Goal: Task Accomplishment & Management: Complete application form

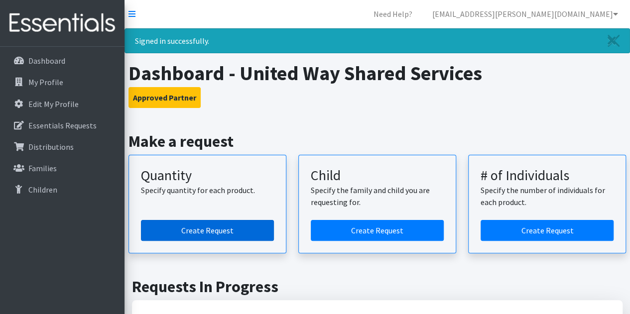
click at [233, 223] on link "Create Request" at bounding box center [207, 230] width 133 height 21
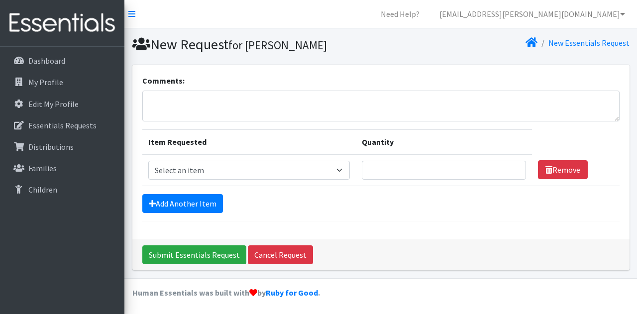
select select "451"
click at [148, 161] on select "Select an item Baby Formula Kids (Newborn) Kids (Preemie) Kids (Size 1) Kids (S…" at bounding box center [249, 170] width 202 height 19
click at [164, 214] on form "Comments: Item Requested Quantity Item Requested Select an item Baby Formula Ki…" at bounding box center [380, 148] width 477 height 147
click at [161, 204] on link "Add Another Item" at bounding box center [182, 203] width 81 height 19
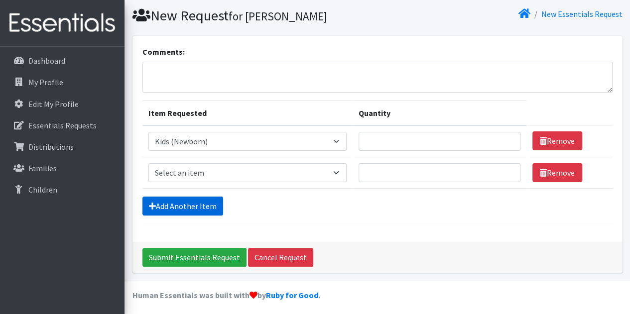
scroll to position [31, 0]
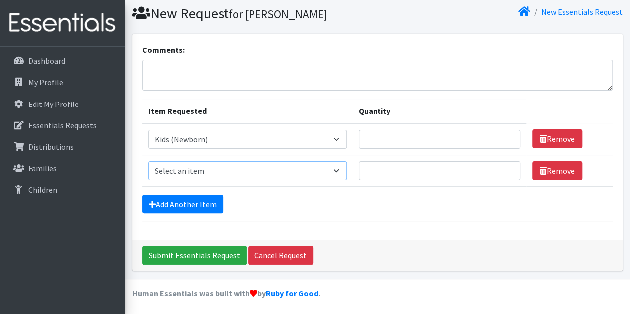
click at [171, 165] on select "Select an item Baby Formula Kids (Newborn) Kids (Preemie) Kids (Size 1) Kids (S…" at bounding box center [247, 170] width 199 height 19
select select "453"
click at [148, 161] on select "Select an item Baby Formula Kids (Newborn) Kids (Preemie) Kids (Size 1) Kids (S…" at bounding box center [247, 170] width 199 height 19
click at [182, 192] on form "Comments: Item Requested Quantity Item Requested Select an item Baby Formula Ki…" at bounding box center [377, 133] width 470 height 178
click at [181, 200] on link "Add Another Item" at bounding box center [182, 204] width 81 height 19
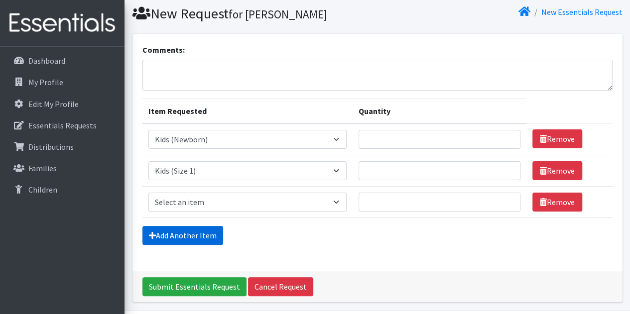
scroll to position [62, 0]
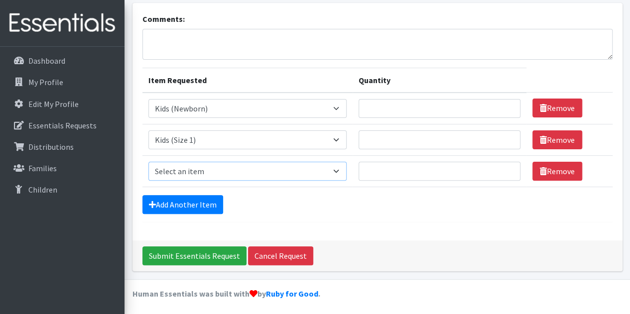
click at [173, 175] on select "Select an item Baby Formula Kids (Newborn) Kids (Preemie) Kids (Size 1) Kids (S…" at bounding box center [247, 171] width 199 height 19
select select "440"
click at [148, 162] on select "Select an item Baby Formula Kids (Newborn) Kids (Preemie) Kids (Size 1) Kids (S…" at bounding box center [247, 171] width 199 height 19
click at [177, 197] on link "Add Another Item" at bounding box center [182, 204] width 81 height 19
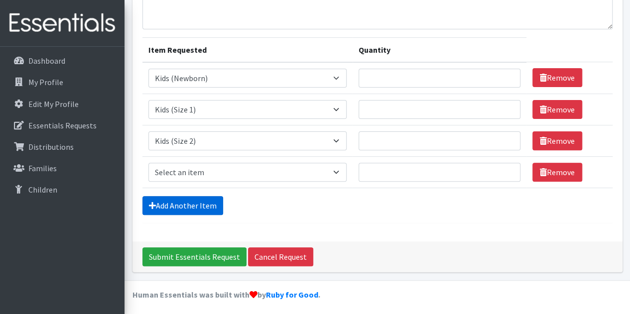
scroll to position [93, 0]
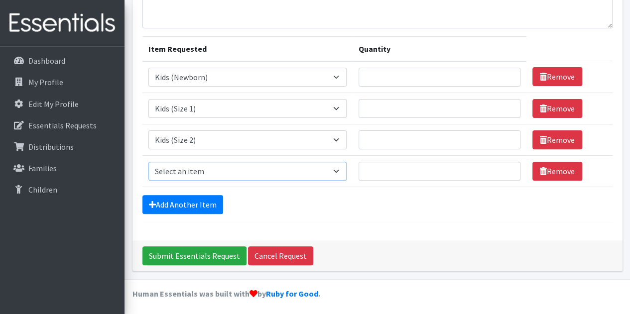
click at [175, 174] on select "Select an item Baby Formula Kids (Newborn) Kids (Preemie) Kids (Size 1) Kids (S…" at bounding box center [247, 171] width 199 height 19
select select "442"
click at [148, 162] on select "Select an item Baby Formula Kids (Newborn) Kids (Preemie) Kids (Size 1) Kids (S…" at bounding box center [247, 171] width 199 height 19
click at [182, 201] on link "Add Another Item" at bounding box center [182, 204] width 81 height 19
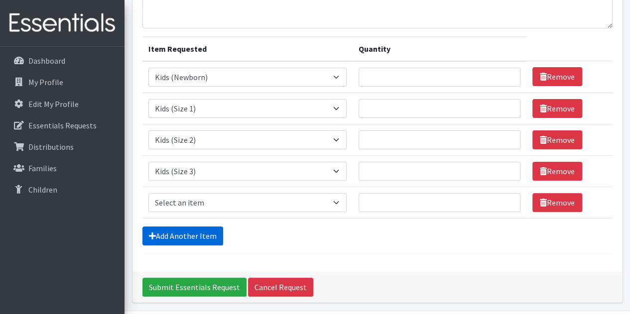
scroll to position [124, 0]
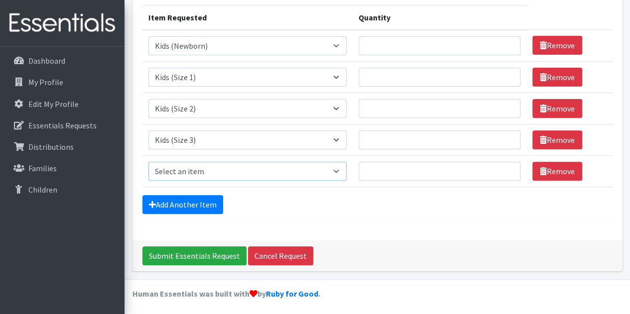
click at [176, 173] on select "Select an item Baby Formula Kids (Newborn) Kids (Preemie) Kids (Size 1) Kids (S…" at bounding box center [247, 171] width 199 height 19
select select "459"
click at [148, 162] on select "Select an item Baby Formula Kids (Newborn) Kids (Preemie) Kids (Size 1) Kids (S…" at bounding box center [247, 171] width 199 height 19
click at [175, 204] on link "Add Another Item" at bounding box center [182, 204] width 81 height 19
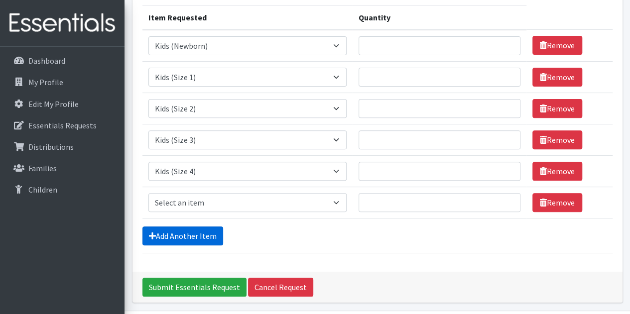
scroll to position [155, 0]
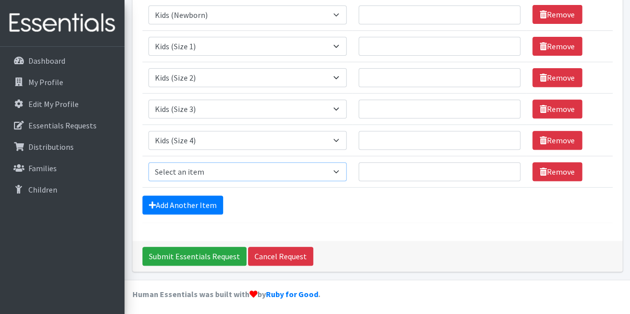
click at [171, 173] on select "Select an item Baby Formula Kids (Newborn) Kids (Preemie) Kids (Size 1) Kids (S…" at bounding box center [247, 171] width 199 height 19
select select "460"
click at [148, 162] on select "Select an item Baby Formula Kids (Newborn) Kids (Preemie) Kids (Size 1) Kids (S…" at bounding box center [247, 171] width 199 height 19
click at [195, 198] on link "Add Another Item" at bounding box center [182, 205] width 81 height 19
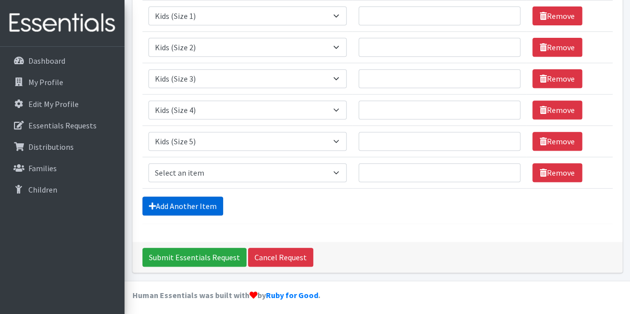
scroll to position [187, 0]
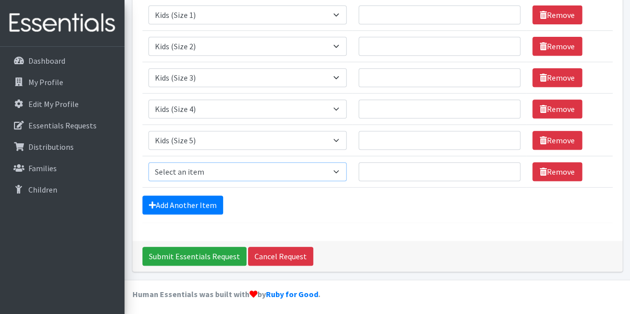
click at [183, 172] on select "Select an item Baby Formula Kids (Newborn) Kids (Preemie) Kids (Size 1) Kids (S…" at bounding box center [247, 171] width 199 height 19
select select "462"
click at [148, 162] on select "Select an item Baby Formula Kids (Newborn) Kids (Preemie) Kids (Size 1) Kids (S…" at bounding box center [247, 171] width 199 height 19
click at [175, 200] on link "Add Another Item" at bounding box center [182, 205] width 81 height 19
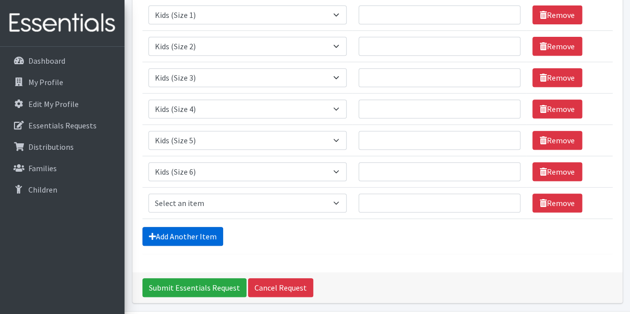
scroll to position [218, 0]
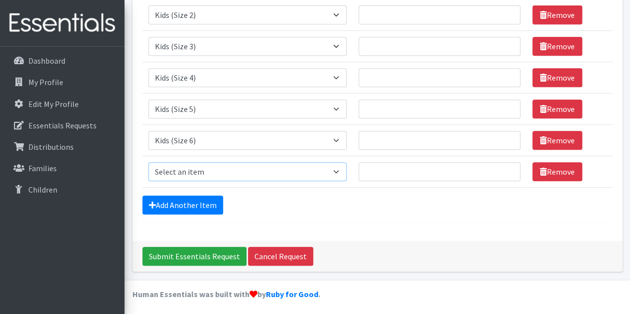
click at [203, 172] on select "Select an item Baby Formula Kids (Newborn) Kids (Preemie) Kids (Size 1) Kids (S…" at bounding box center [247, 171] width 199 height 19
select select "444"
click at [148, 162] on select "Select an item Baby Formula Kids (Newborn) Kids (Preemie) Kids (Size 1) Kids (S…" at bounding box center [247, 171] width 199 height 19
click at [188, 203] on link "Add Another Item" at bounding box center [182, 205] width 81 height 19
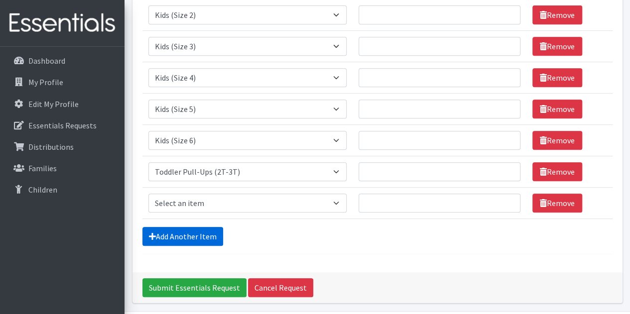
scroll to position [249, 0]
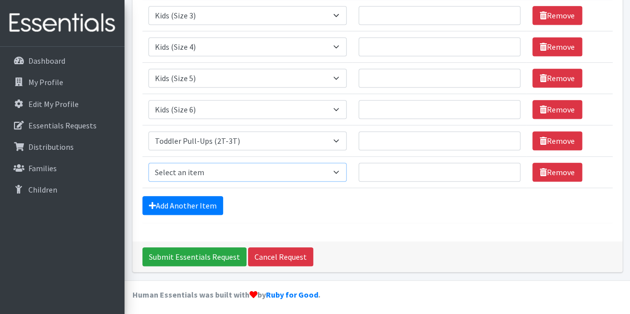
click at [194, 176] on select "Select an item Baby Formula Kids (Newborn) Kids (Preemie) Kids (Size 1) Kids (S…" at bounding box center [247, 172] width 199 height 19
select select "445"
click at [148, 163] on select "Select an item Baby Formula Kids (Newborn) Kids (Preemie) Kids (Size 1) Kids (S…" at bounding box center [247, 172] width 199 height 19
click at [191, 206] on link "Add Another Item" at bounding box center [182, 205] width 81 height 19
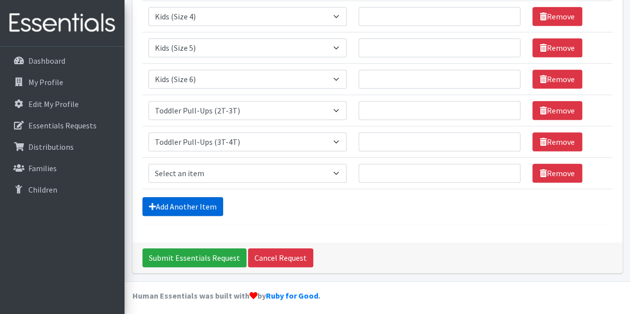
scroll to position [280, 0]
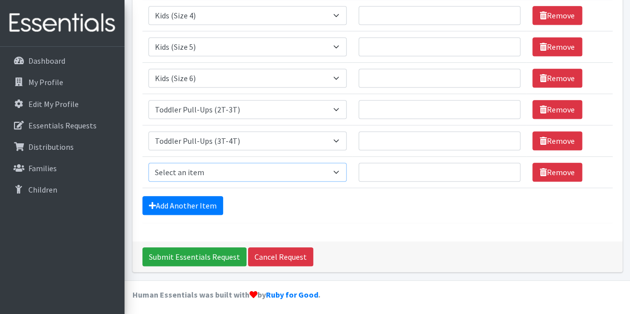
click at [195, 173] on select "Select an item Baby Formula Kids (Newborn) Kids (Preemie) Kids (Size 1) Kids (S…" at bounding box center [247, 172] width 199 height 19
select select "446"
click at [148, 163] on select "Select an item Baby Formula Kids (Newborn) Kids (Preemie) Kids (Size 1) Kids (S…" at bounding box center [247, 172] width 199 height 19
click at [186, 196] on link "Add Another Item" at bounding box center [182, 205] width 81 height 19
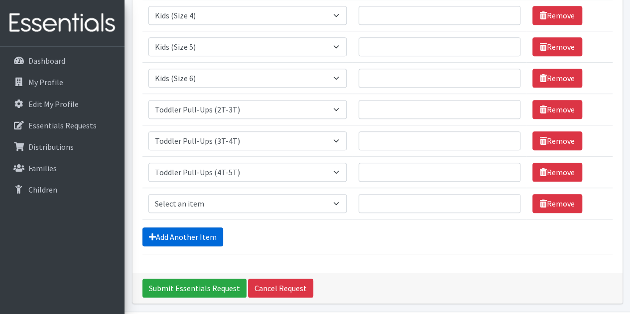
scroll to position [312, 0]
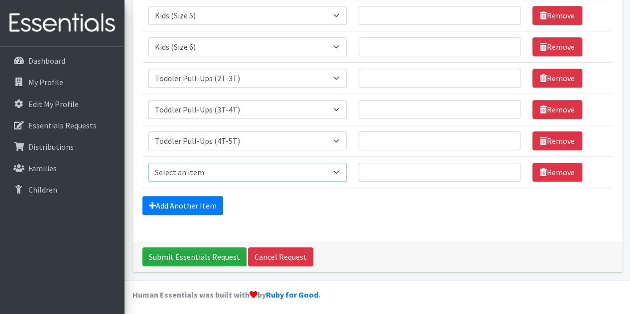
click at [199, 163] on select "Select an item Baby Formula Kids (Newborn) Kids (Preemie) Kids (Size 1) Kids (S…" at bounding box center [247, 172] width 199 height 19
select select "434"
click at [148, 163] on select "Select an item Baby Formula Kids (Newborn) Kids (Preemie) Kids (Size 1) Kids (S…" at bounding box center [247, 172] width 199 height 19
click at [443, 173] on input "Quantity" at bounding box center [439, 172] width 162 height 19
type input "76"
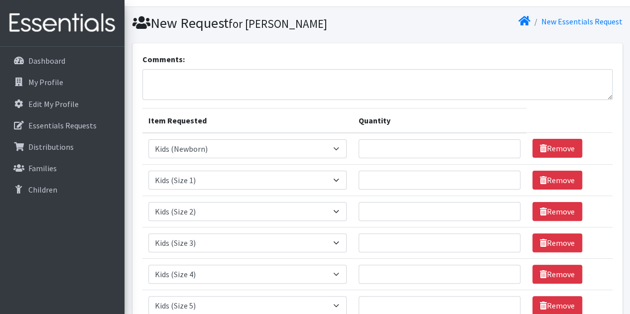
scroll to position [0, 0]
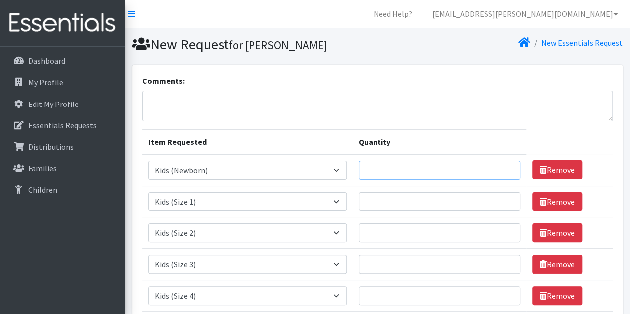
click at [416, 172] on input "Quantity" at bounding box center [439, 170] width 162 height 19
type input "175"
type input "375"
type input "450"
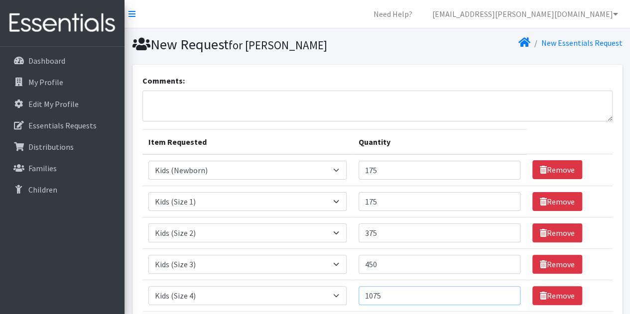
type input "1075"
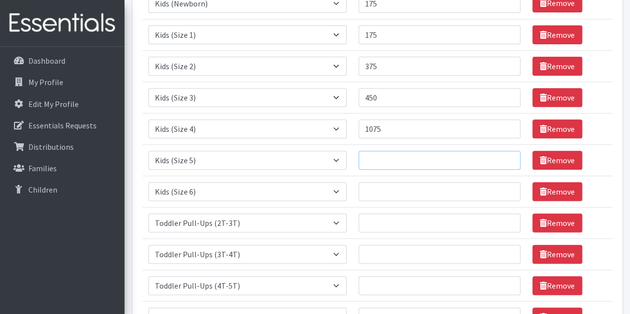
scroll to position [168, 0]
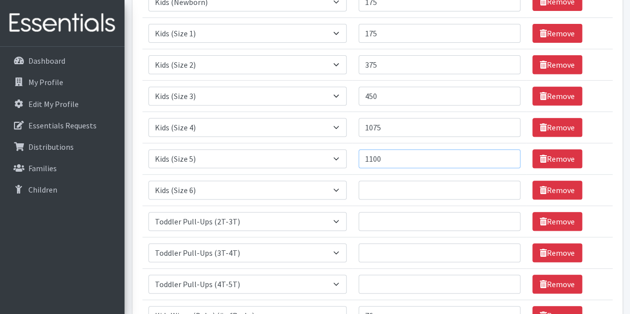
type input "1100"
type input "775"
type input "150"
type input "300"
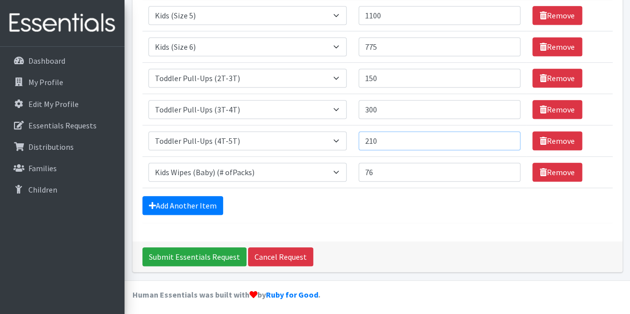
scroll to position [0, 0]
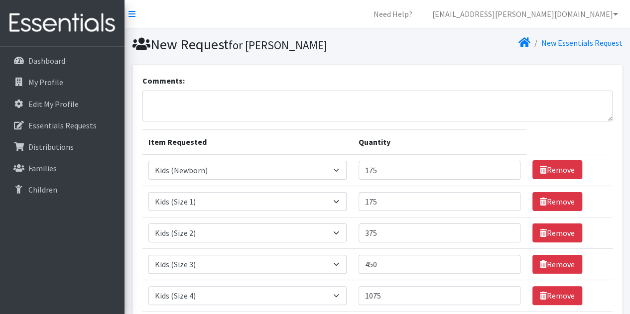
type input "210"
click at [353, 107] on textarea "Comments:" at bounding box center [377, 106] width 470 height 31
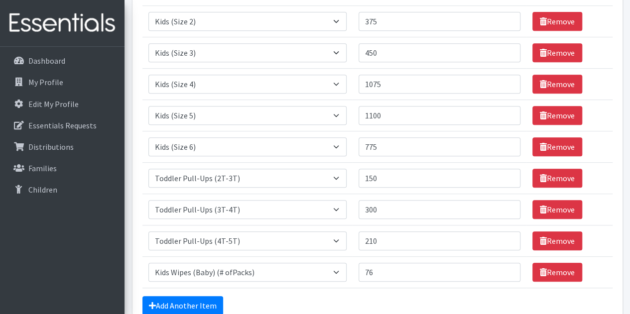
scroll to position [312, 0]
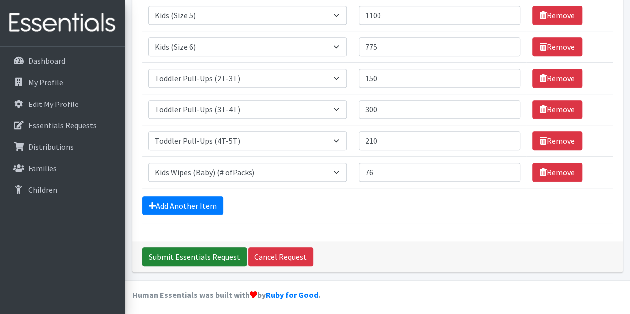
type textarea "United Way Shared Services- Travis County-- we would like to pick this up the m…"
click at [187, 260] on input "Submit Essentials Request" at bounding box center [194, 256] width 104 height 19
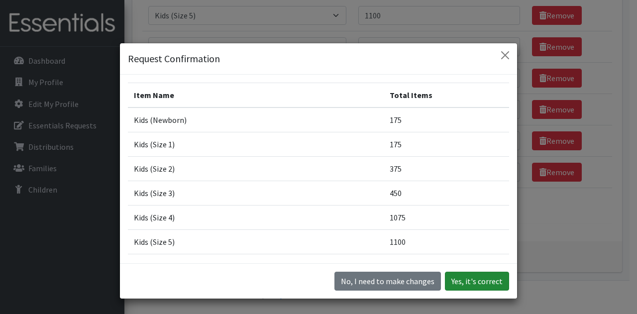
click at [480, 281] on button "Yes, it's correct" at bounding box center [477, 281] width 64 height 19
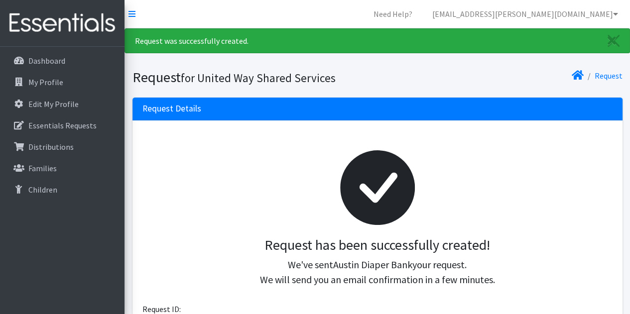
click at [608, 83] on div "Request" at bounding box center [501, 77] width 249 height 17
click at [606, 80] on link "Request" at bounding box center [608, 76] width 28 height 10
click at [577, 79] on icon at bounding box center [578, 75] width 12 height 8
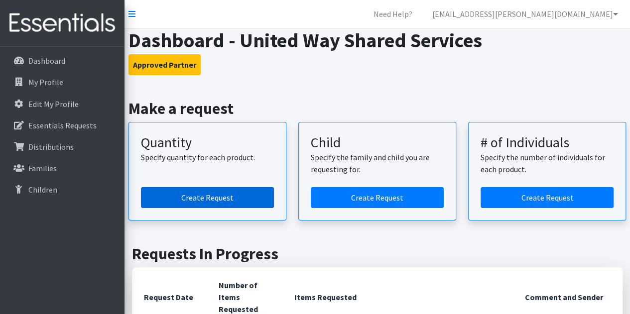
click at [206, 195] on link "Create Request" at bounding box center [207, 197] width 133 height 21
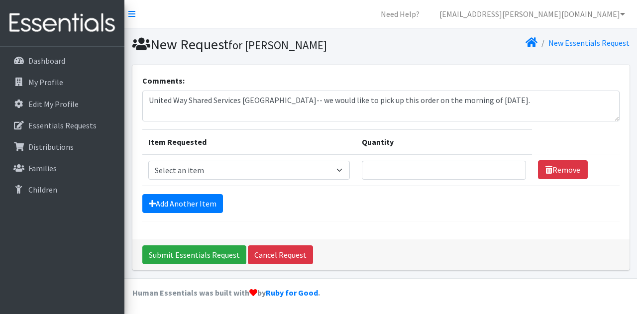
type textarea "United Way Shared Services [GEOGRAPHIC_DATA]-- we would like to pick up this or…"
click at [203, 175] on select "Select an item Baby Formula Kids (Newborn) Kids (Preemie) Kids (Size 1) Kids (S…" at bounding box center [249, 170] width 202 height 19
select select "451"
click at [148, 161] on select "Select an item Baby Formula Kids (Newborn) Kids (Preemie) Kids (Size 1) Kids (S…" at bounding box center [249, 170] width 202 height 19
click at [171, 195] on link "Add Another Item" at bounding box center [182, 203] width 81 height 19
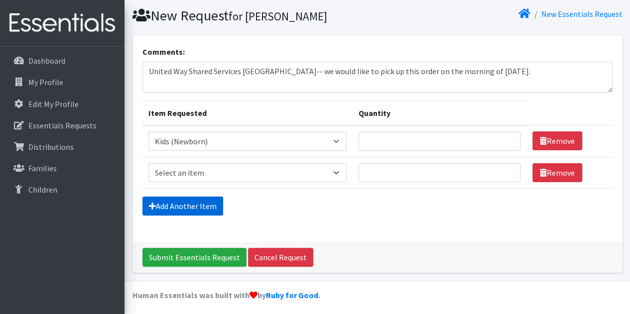
scroll to position [31, 0]
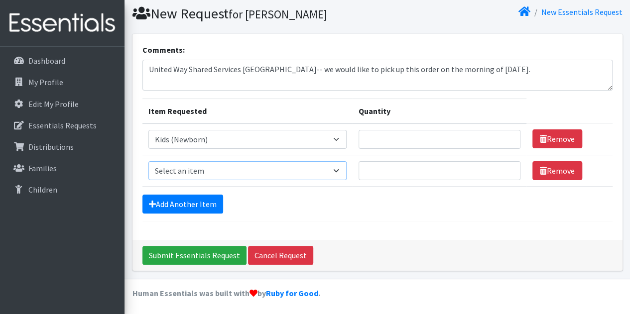
click at [170, 173] on select "Select an item Baby Formula Kids (Newborn) Kids (Preemie) Kids (Size 1) Kids (S…" at bounding box center [247, 170] width 199 height 19
select select "453"
click at [148, 161] on select "Select an item Baby Formula Kids (Newborn) Kids (Preemie) Kids (Size 1) Kids (S…" at bounding box center [247, 170] width 199 height 19
click at [180, 206] on link "Add Another Item" at bounding box center [182, 204] width 81 height 19
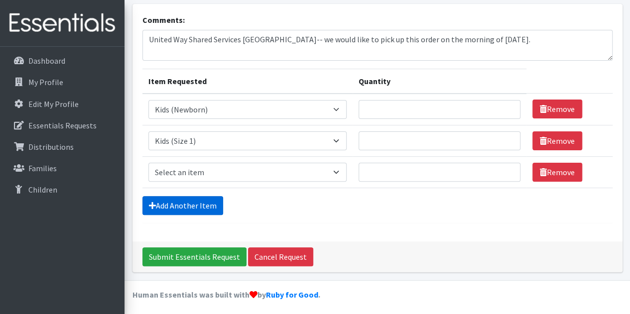
scroll to position [62, 0]
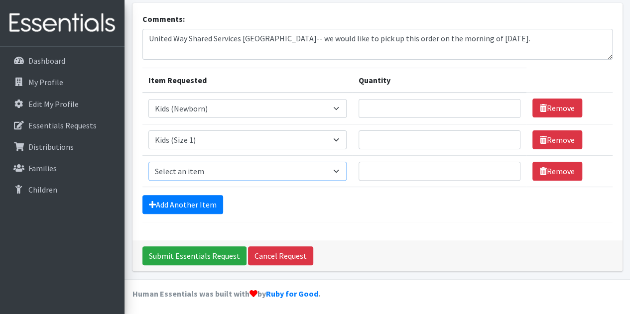
click at [187, 176] on select "Select an item Baby Formula Kids (Newborn) Kids (Preemie) Kids (Size 1) Kids (S…" at bounding box center [247, 171] width 199 height 19
select select "440"
click at [148, 162] on select "Select an item Baby Formula Kids (Newborn) Kids (Preemie) Kids (Size 1) Kids (S…" at bounding box center [247, 171] width 199 height 19
click at [191, 206] on link "Add Another Item" at bounding box center [182, 204] width 81 height 19
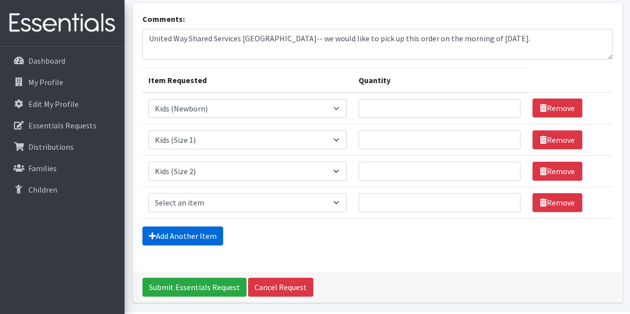
scroll to position [93, 0]
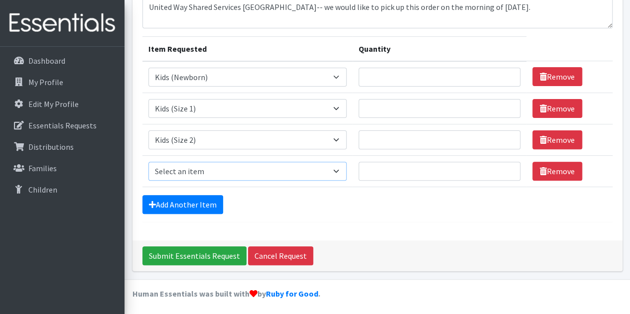
click at [186, 171] on select "Select an item Baby Formula Kids (Newborn) Kids (Preemie) Kids (Size 1) Kids (S…" at bounding box center [247, 171] width 199 height 19
select select "442"
click at [148, 162] on select "Select an item Baby Formula Kids (Newborn) Kids (Preemie) Kids (Size 1) Kids (S…" at bounding box center [247, 171] width 199 height 19
click at [178, 204] on link "Add Another Item" at bounding box center [182, 204] width 81 height 19
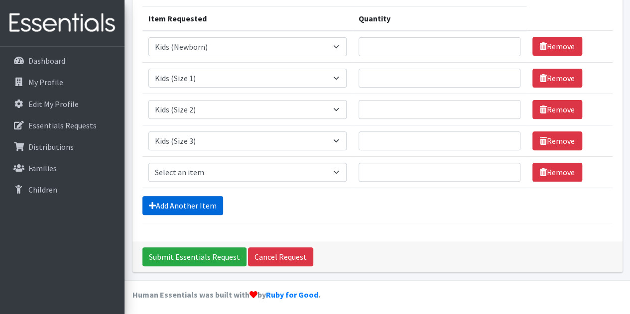
scroll to position [124, 0]
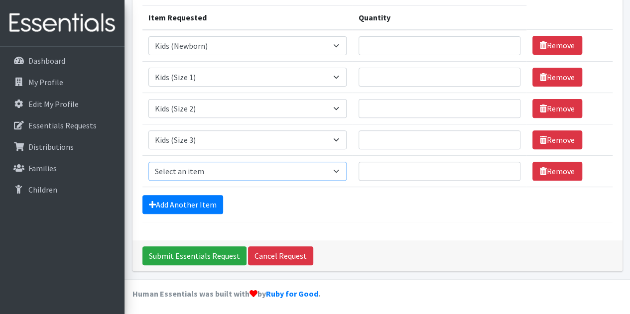
click at [174, 165] on select "Select an item Baby Formula Kids (Newborn) Kids (Preemie) Kids (Size 1) Kids (S…" at bounding box center [247, 171] width 199 height 19
select select "459"
click at [148, 162] on select "Select an item Baby Formula Kids (Newborn) Kids (Preemie) Kids (Size 1) Kids (S…" at bounding box center [247, 171] width 199 height 19
click at [192, 205] on link "Add Another Item" at bounding box center [182, 204] width 81 height 19
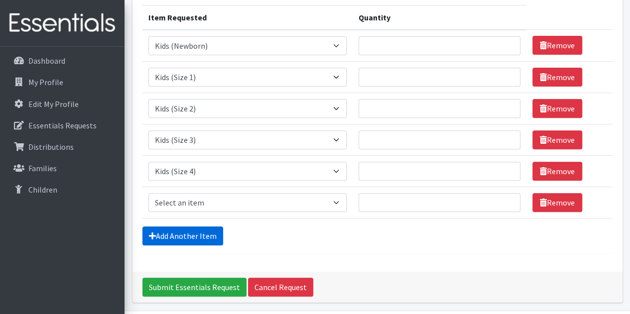
scroll to position [155, 0]
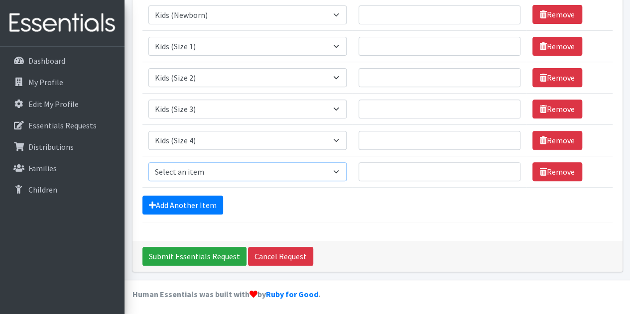
click at [184, 166] on select "Select an item Baby Formula Kids (Newborn) Kids (Preemie) Kids (Size 1) Kids (S…" at bounding box center [247, 171] width 199 height 19
select select "460"
click at [148, 162] on select "Select an item Baby Formula Kids (Newborn) Kids (Preemie) Kids (Size 1) Kids (S…" at bounding box center [247, 171] width 199 height 19
click at [175, 206] on link "Add Another Item" at bounding box center [182, 205] width 81 height 19
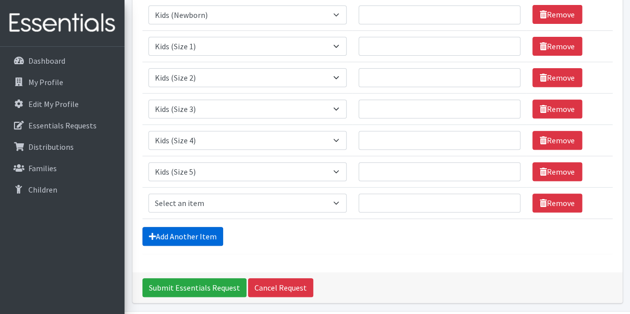
scroll to position [187, 0]
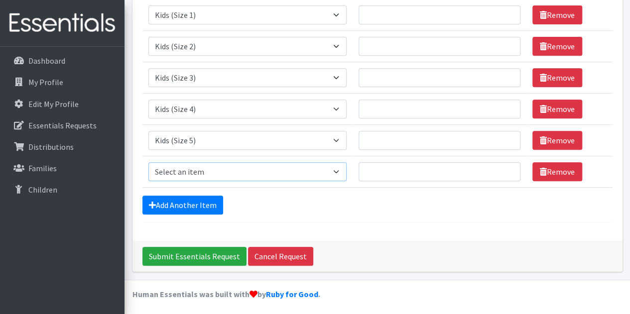
click at [176, 165] on select "Select an item Baby Formula Kids (Newborn) Kids (Preemie) Kids (Size 1) Kids (S…" at bounding box center [247, 171] width 199 height 19
select select "462"
click at [148, 162] on select "Select an item Baby Formula Kids (Newborn) Kids (Preemie) Kids (Size 1) Kids (S…" at bounding box center [247, 171] width 199 height 19
click at [170, 205] on link "Add Another Item" at bounding box center [182, 205] width 81 height 19
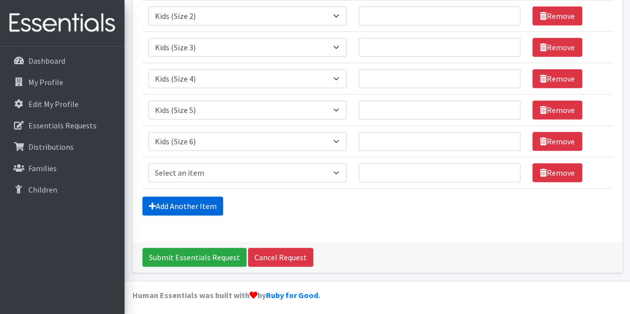
scroll to position [218, 0]
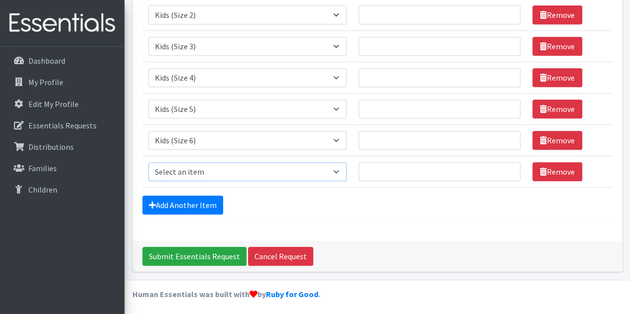
click at [173, 174] on select "Select an item Baby Formula Kids (Newborn) Kids (Preemie) Kids (Size 1) Kids (S…" at bounding box center [247, 171] width 199 height 19
select select "444"
click at [148, 162] on select "Select an item Baby Formula Kids (Newborn) Kids (Preemie) Kids (Size 1) Kids (S…" at bounding box center [247, 171] width 199 height 19
click at [170, 205] on link "Add Another Item" at bounding box center [182, 205] width 81 height 19
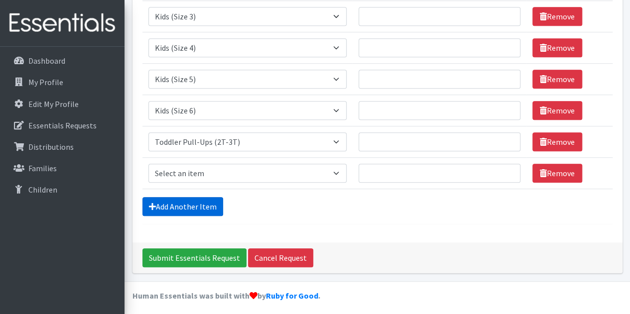
scroll to position [249, 0]
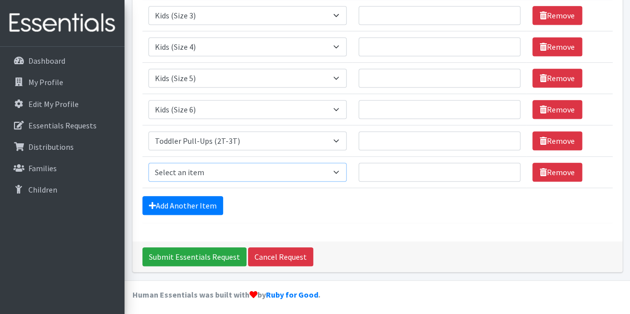
click at [170, 171] on select "Select an item Baby Formula Kids (Newborn) Kids (Preemie) Kids (Size 1) Kids (S…" at bounding box center [247, 172] width 199 height 19
select select "445"
click at [148, 163] on select "Select an item Baby Formula Kids (Newborn) Kids (Preemie) Kids (Size 1) Kids (S…" at bounding box center [247, 172] width 199 height 19
click at [173, 189] on form "Comments: United Way Shared Services Williamson County-- we would like to pick …" at bounding box center [377, 25] width 470 height 398
click at [174, 201] on link "Add Another Item" at bounding box center [182, 205] width 81 height 19
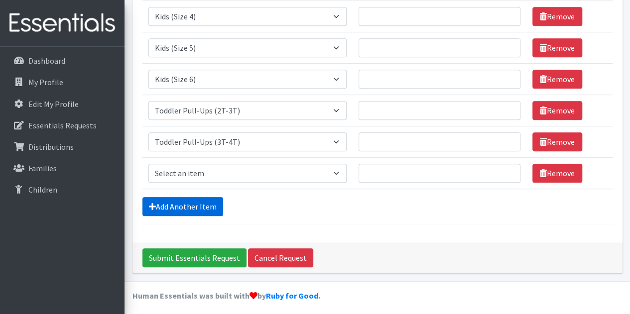
scroll to position [280, 0]
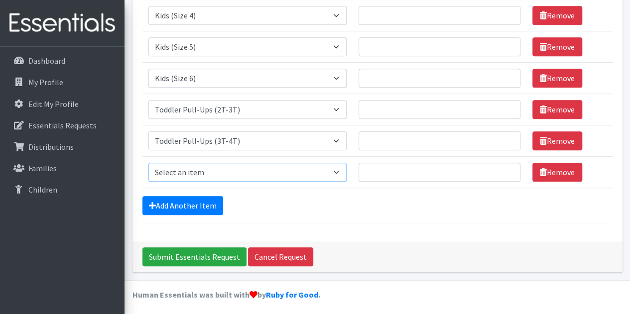
click at [180, 163] on select "Select an item Baby Formula Kids (Newborn) Kids (Preemie) Kids (Size 1) Kids (S…" at bounding box center [247, 172] width 199 height 19
select select "446"
click at [148, 163] on select "Select an item Baby Formula Kids (Newborn) Kids (Preemie) Kids (Size 1) Kids (S…" at bounding box center [247, 172] width 199 height 19
click at [192, 202] on link "Add Another Item" at bounding box center [182, 205] width 81 height 19
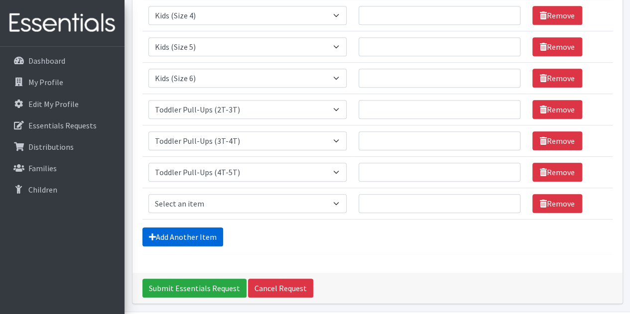
scroll to position [312, 0]
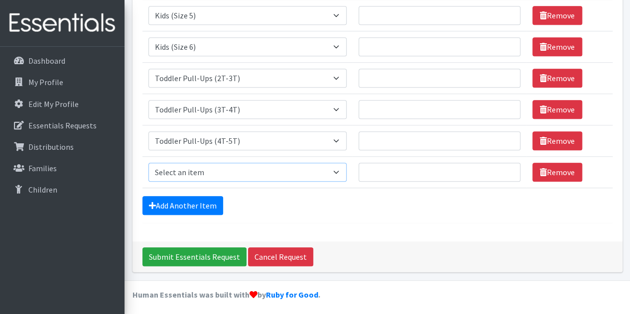
click at [178, 171] on select "Select an item Baby Formula Kids (Newborn) Kids (Preemie) Kids (Size 1) Kids (S…" at bounding box center [247, 172] width 199 height 19
select select "434"
click at [148, 163] on select "Select an item Baby Formula Kids (Newborn) Kids (Preemie) Kids (Size 1) Kids (S…" at bounding box center [247, 172] width 199 height 19
click at [411, 172] on input "Quantity" at bounding box center [439, 172] width 162 height 19
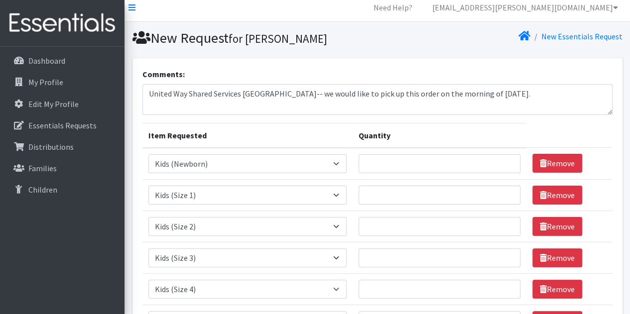
scroll to position [0, 0]
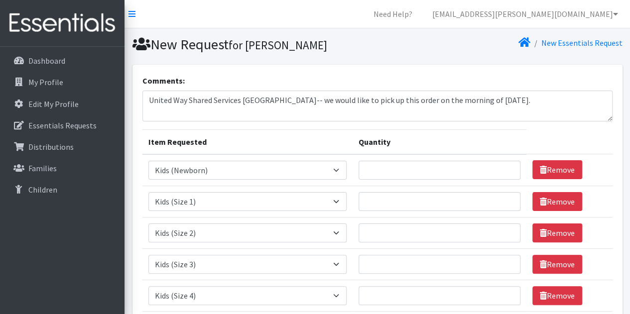
type input "10"
click at [427, 170] on input "Quantity" at bounding box center [439, 170] width 162 height 19
type input "125"
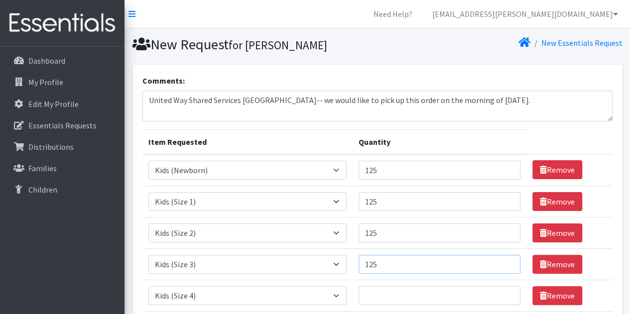
type input "125"
type input "250"
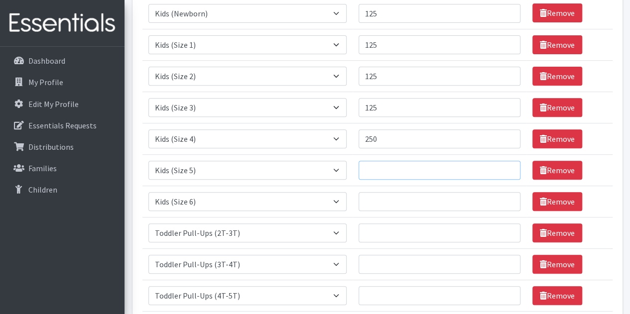
scroll to position [168, 0]
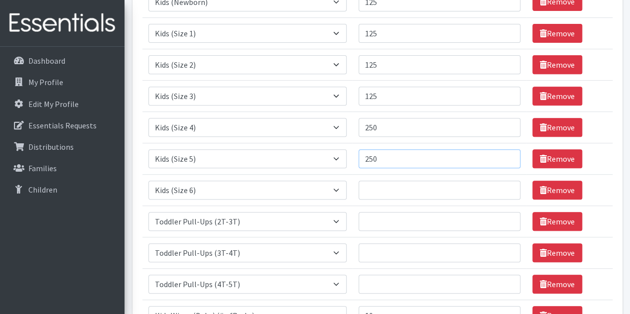
type input "250"
type input "125"
type input "50"
type input "100"
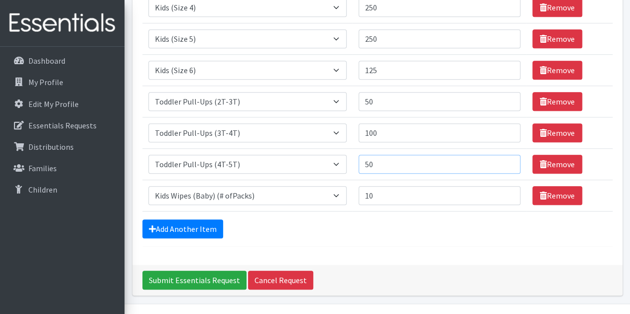
scroll to position [290, 0]
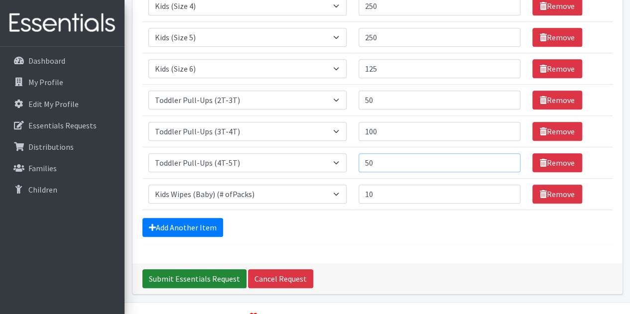
type input "50"
click at [163, 280] on input "Submit Essentials Request" at bounding box center [194, 278] width 104 height 19
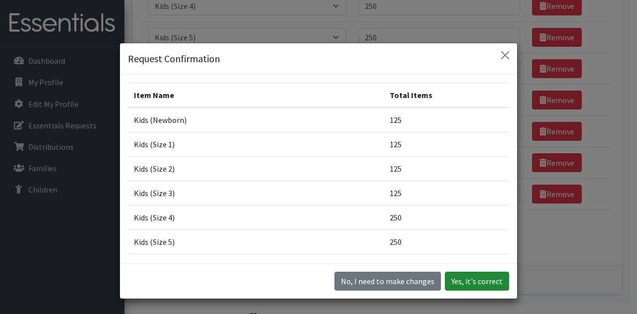
click at [498, 280] on button "Yes, it's correct" at bounding box center [477, 281] width 64 height 19
